Goal: Task Accomplishment & Management: Complete application form

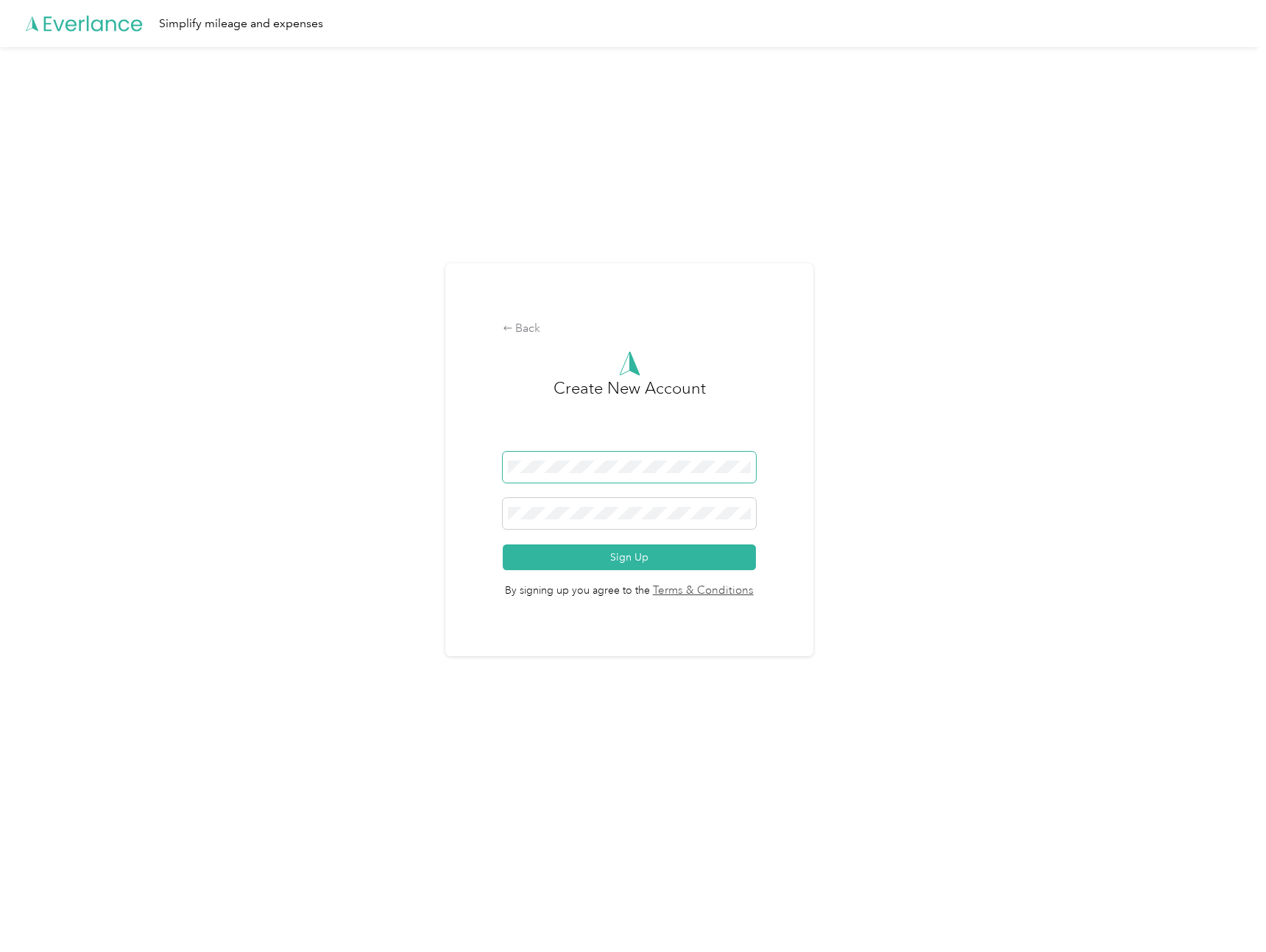
click at [584, 474] on span at bounding box center [629, 467] width 254 height 31
click at [569, 476] on span at bounding box center [629, 467] width 254 height 31
click at [596, 505] on span at bounding box center [629, 514] width 254 height 31
click at [599, 559] on button "Sign Up" at bounding box center [629, 557] width 254 height 26
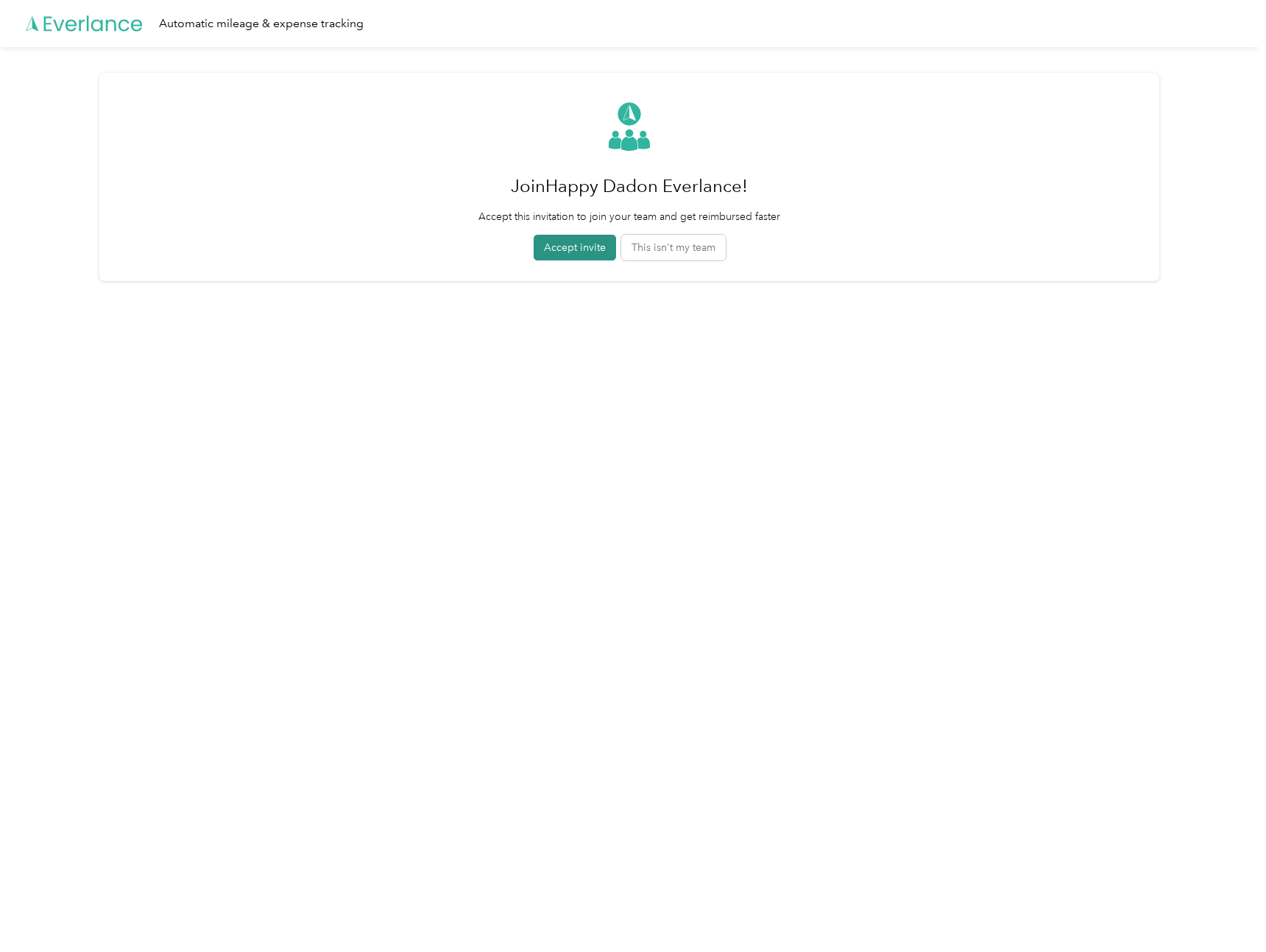
click at [568, 243] on button "Accept invite" at bounding box center [575, 247] width 83 height 26
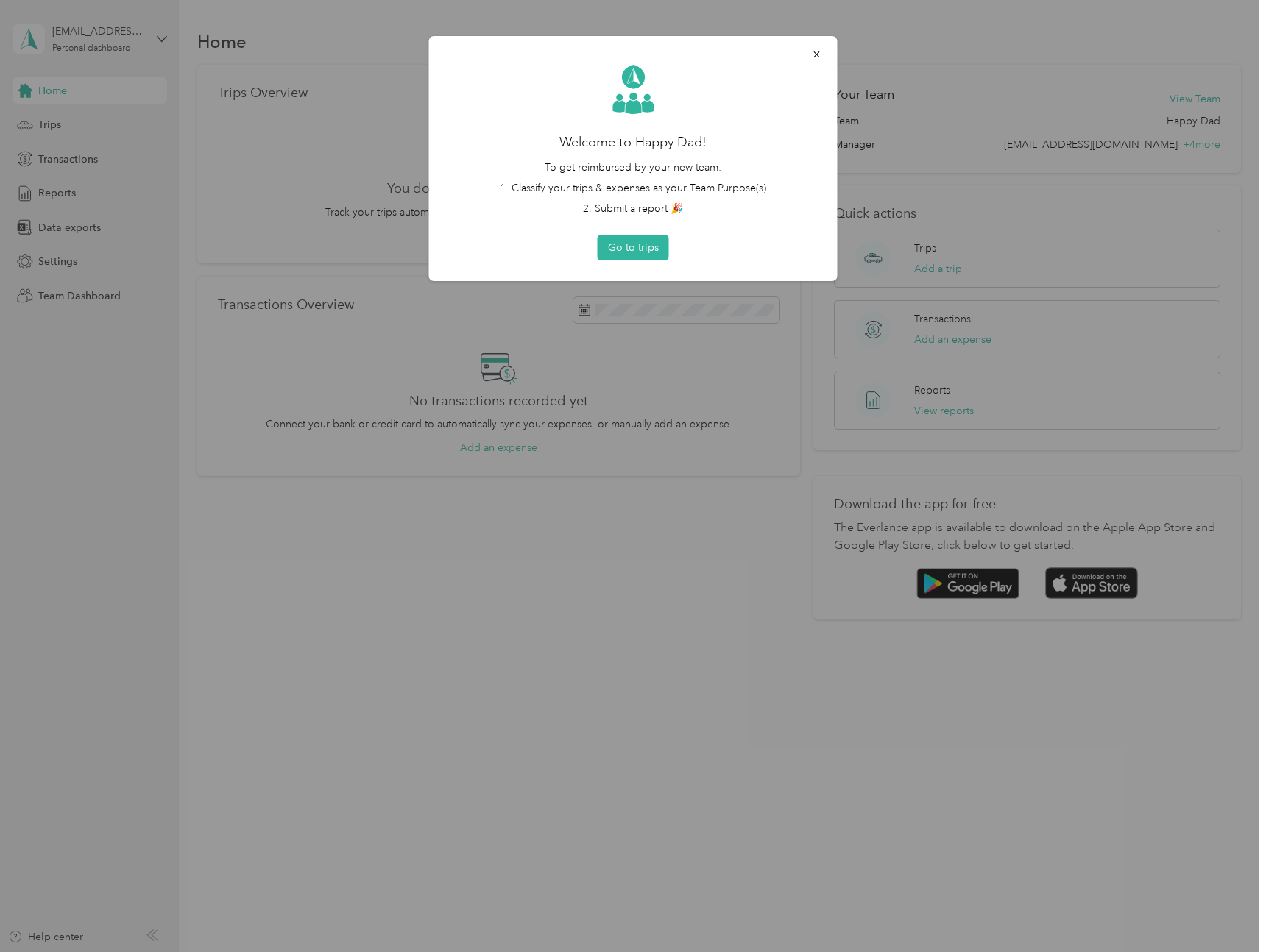
click at [821, 49] on button "button" at bounding box center [816, 54] width 31 height 26
